Goal: Task Accomplishment & Management: Manage account settings

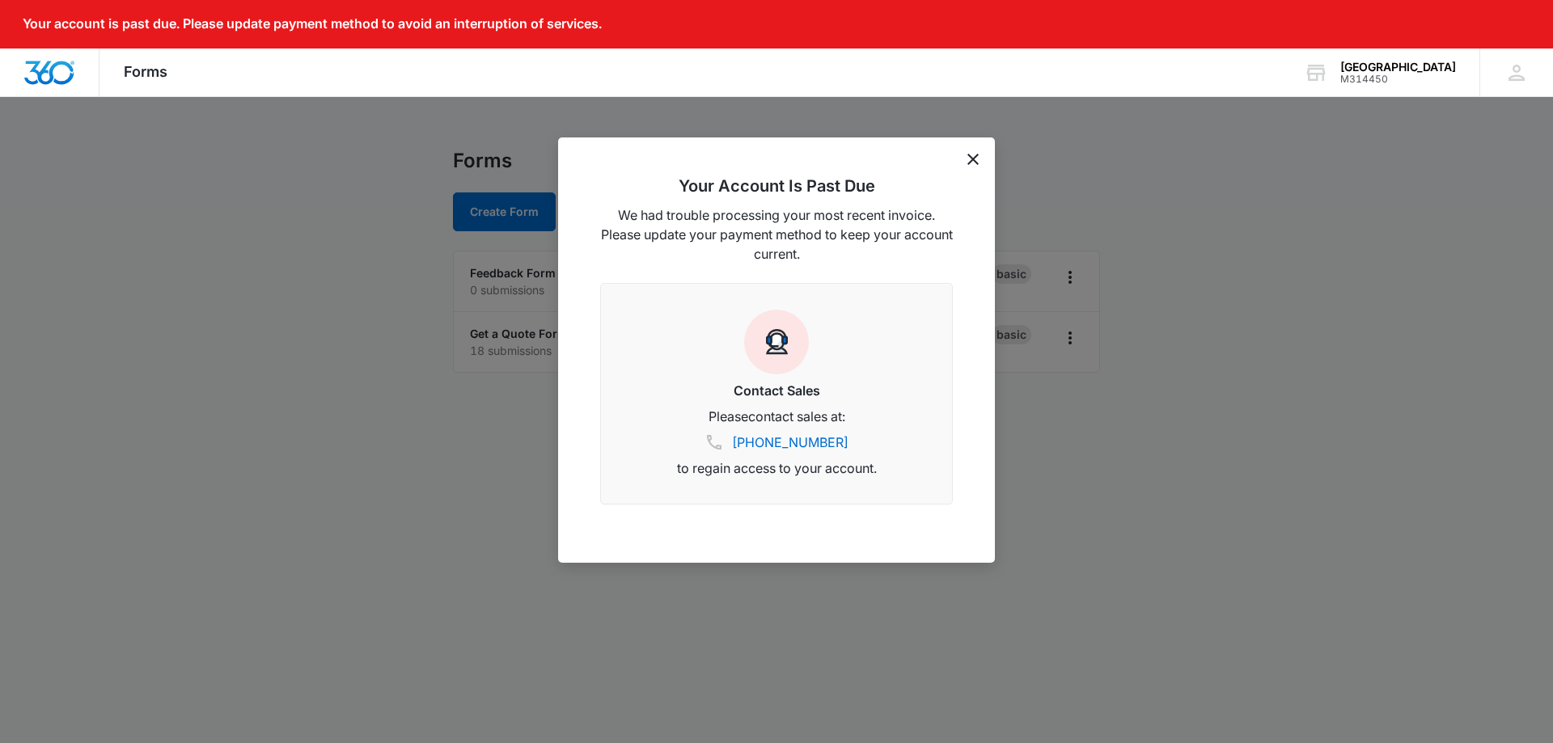
click at [409, 20] on p "Your account is past due. Please update payment method to avoid an interruption…" at bounding box center [312, 23] width 579 height 15
drag, startPoint x: 972, startPoint y: 149, endPoint x: 971, endPoint y: 161, distance: 12.2
click at [972, 154] on div "Your Account Is Past Due We had trouble processing your most recent invoice. Pl…" at bounding box center [776, 351] width 437 height 426
click at [971, 161] on icon "dismiss this dialog" at bounding box center [973, 159] width 11 height 11
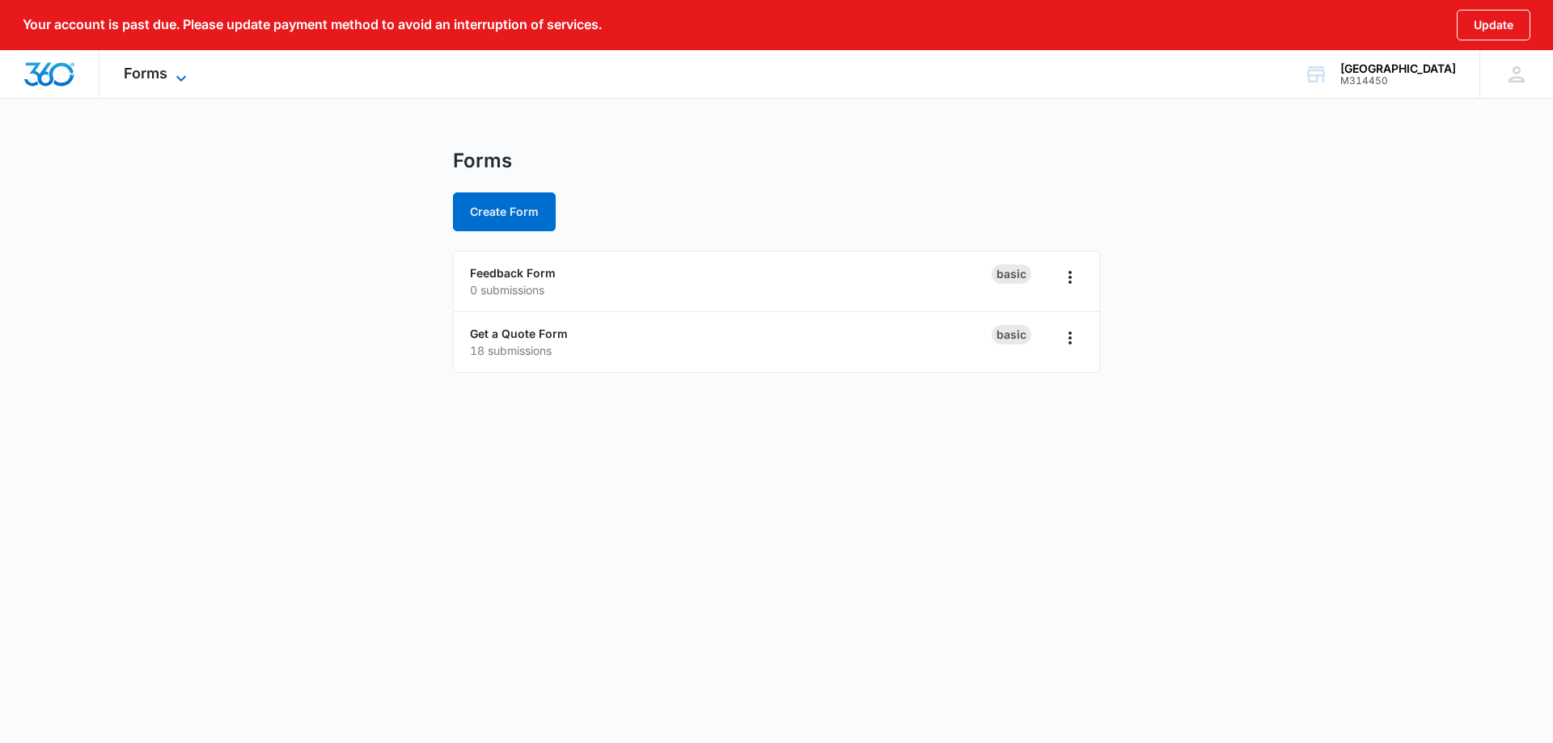
click at [181, 74] on icon at bounding box center [181, 78] width 19 height 19
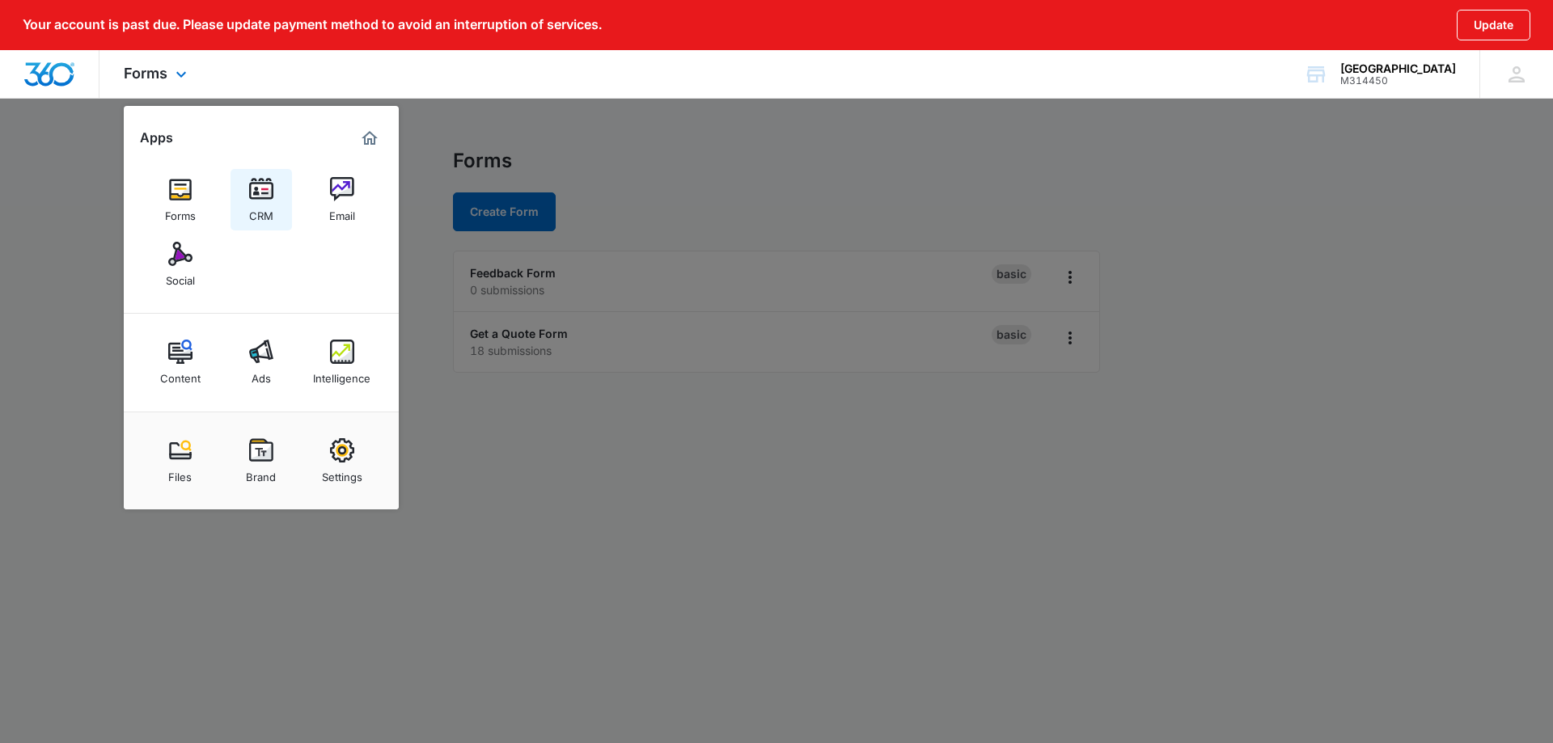
click at [270, 184] on img at bounding box center [261, 189] width 24 height 24
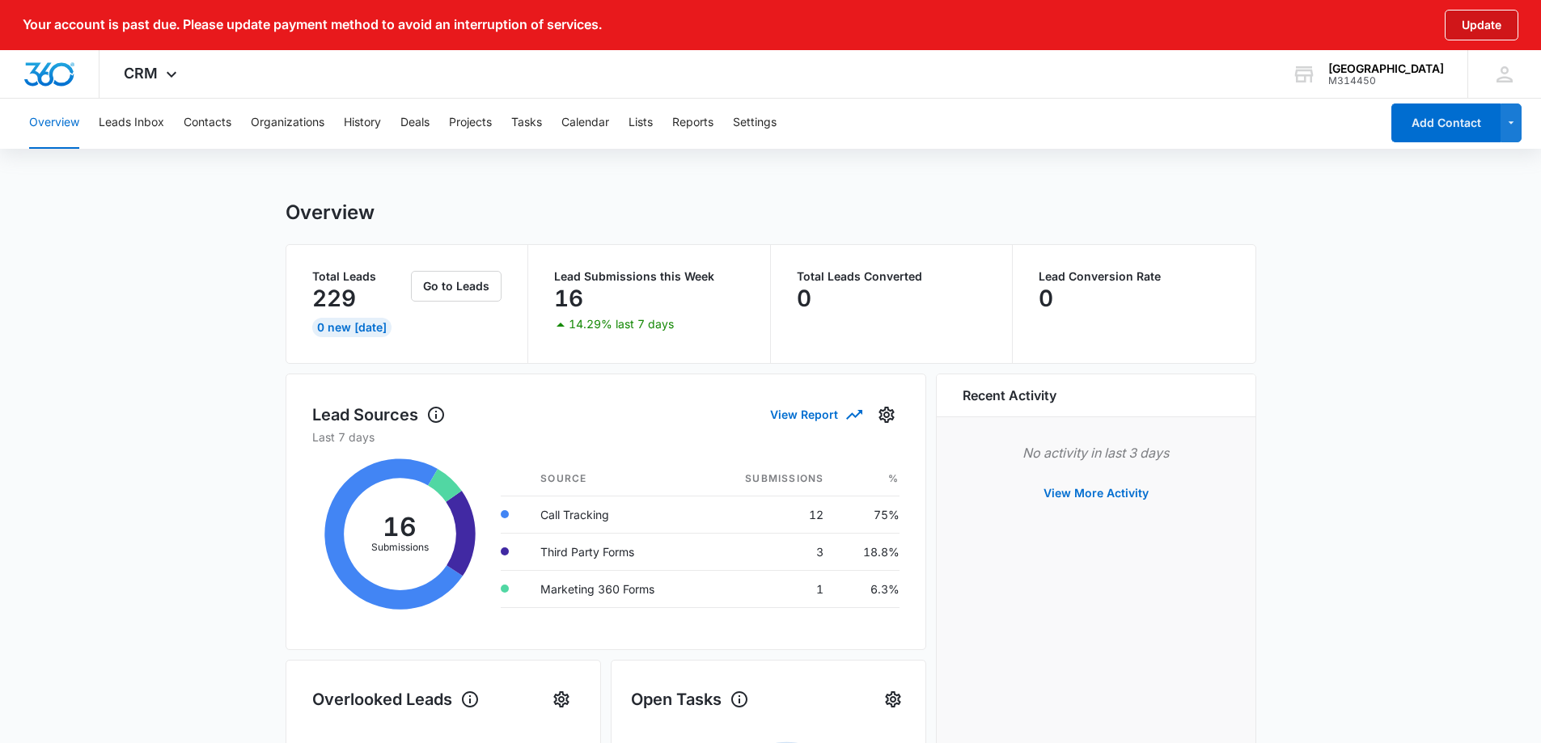
click at [1476, 19] on button "Update" at bounding box center [1482, 25] width 74 height 31
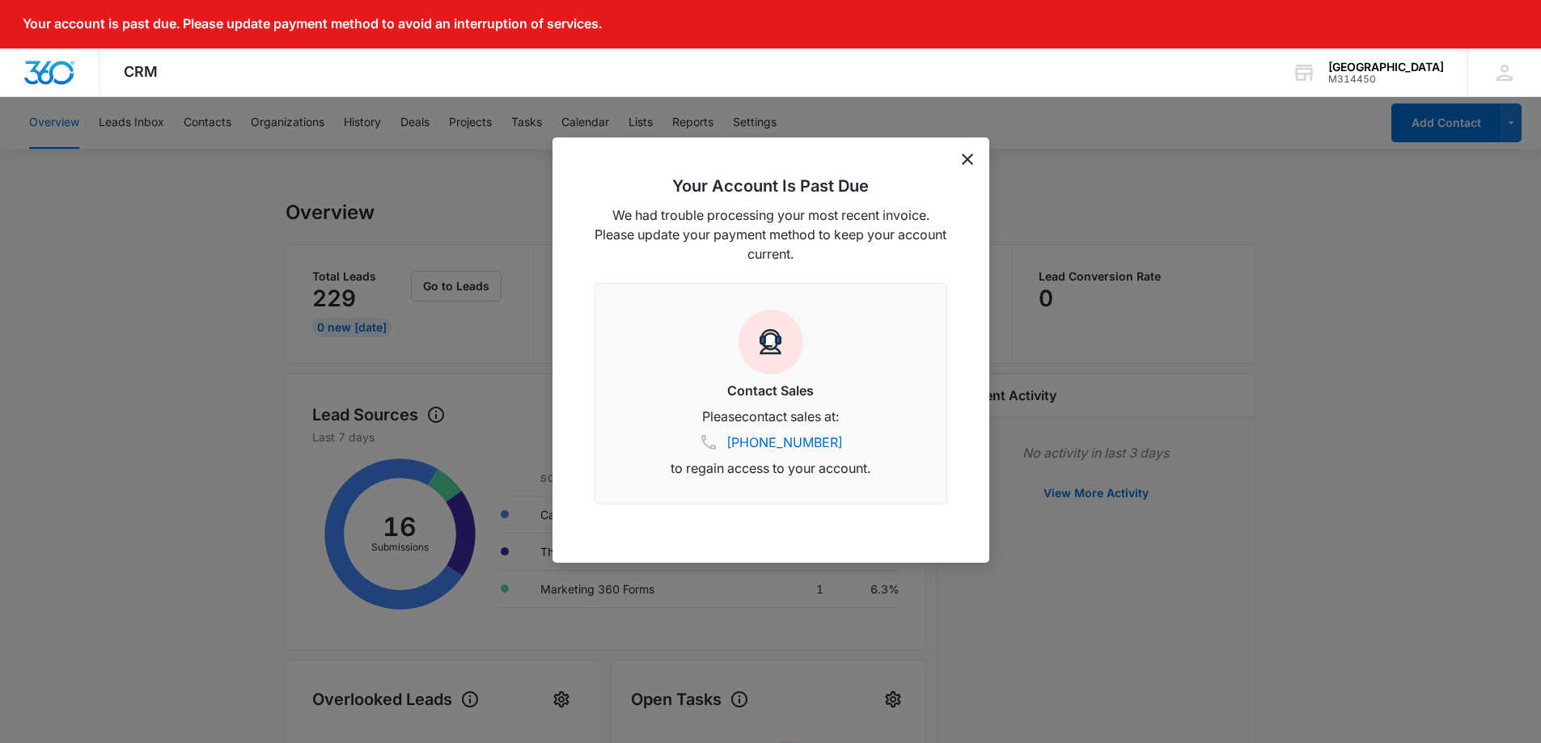
click at [970, 163] on icon "dismiss this dialog" at bounding box center [967, 159] width 11 height 11
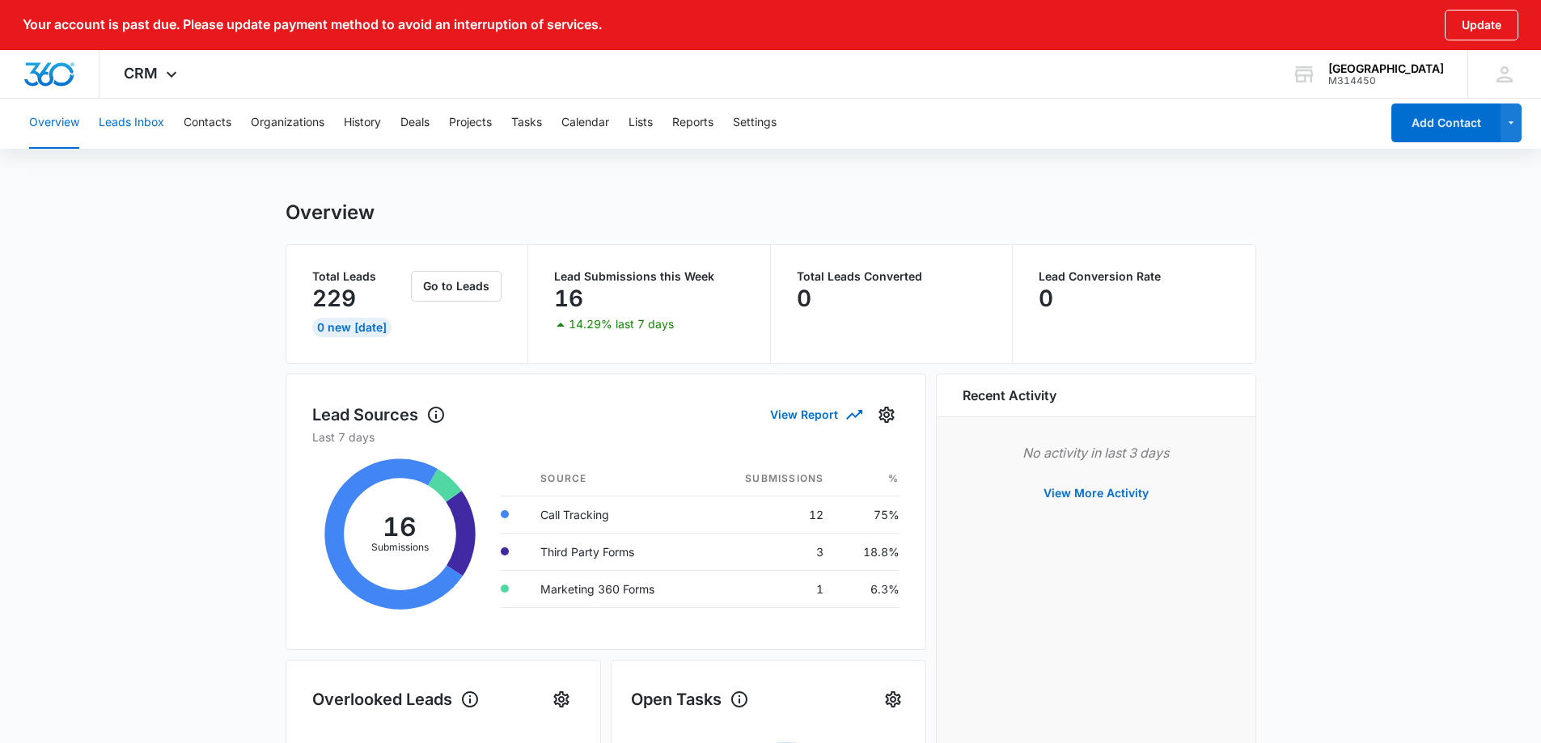
click at [125, 120] on button "Leads Inbox" at bounding box center [132, 123] width 66 height 52
